Goal: Book appointment/travel/reservation

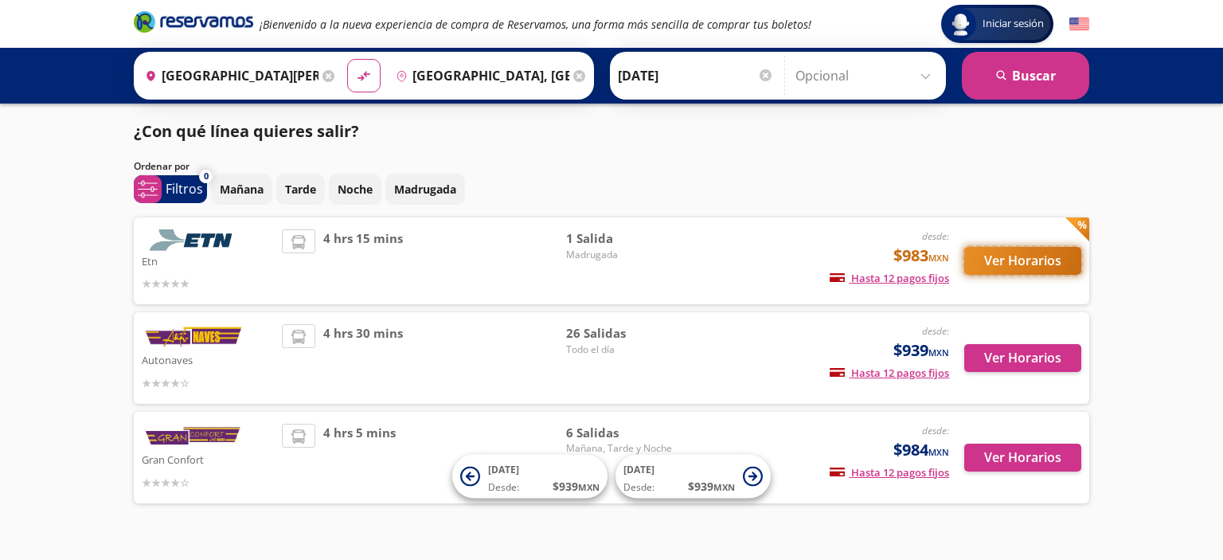
click at [1024, 264] on button "Ver Horarios" at bounding box center [1022, 261] width 117 height 28
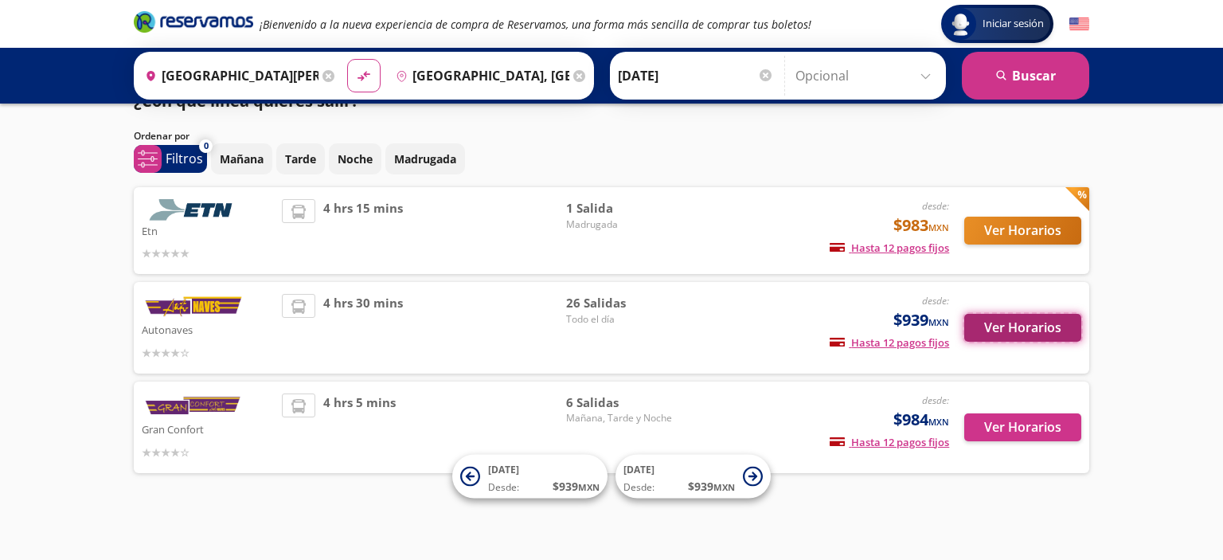
click at [1014, 322] on button "Ver Horarios" at bounding box center [1022, 328] width 117 height 28
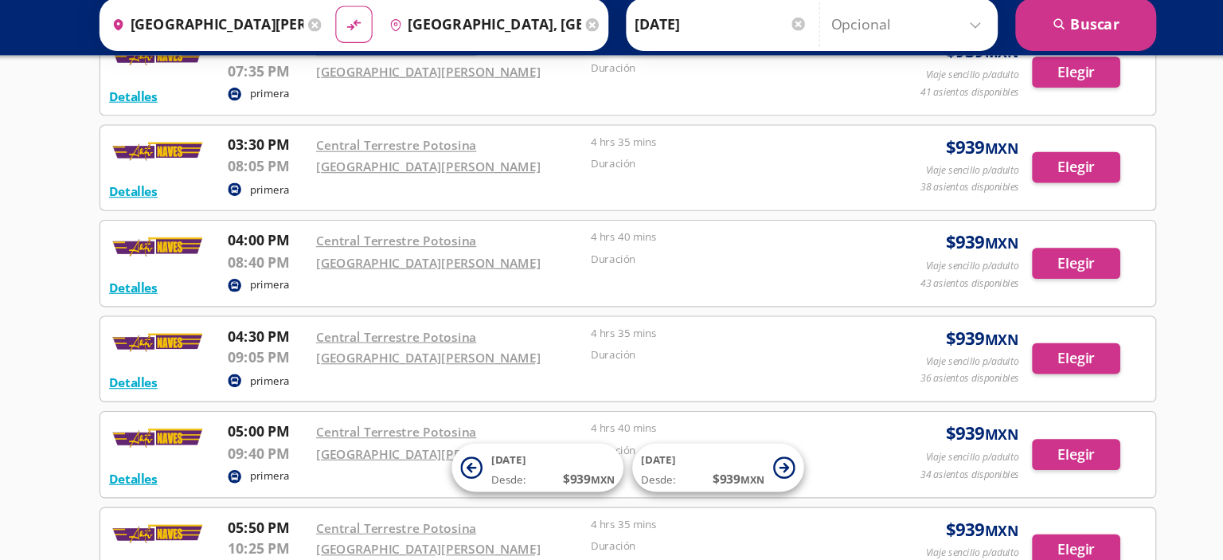
scroll to position [2009, 0]
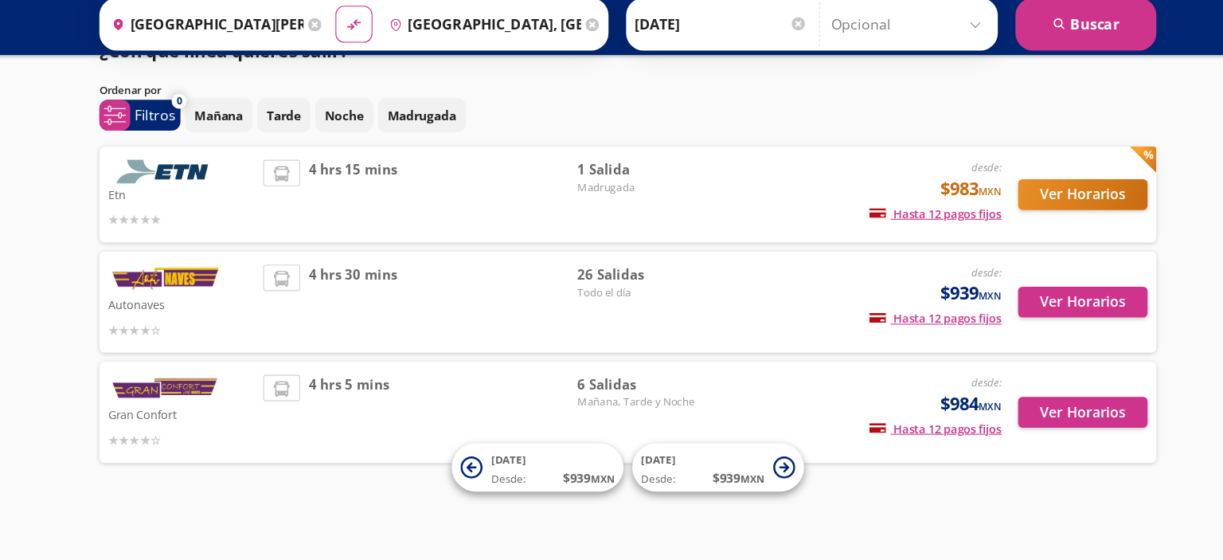
scroll to position [30, 0]
